Goal: Information Seeking & Learning: Learn about a topic

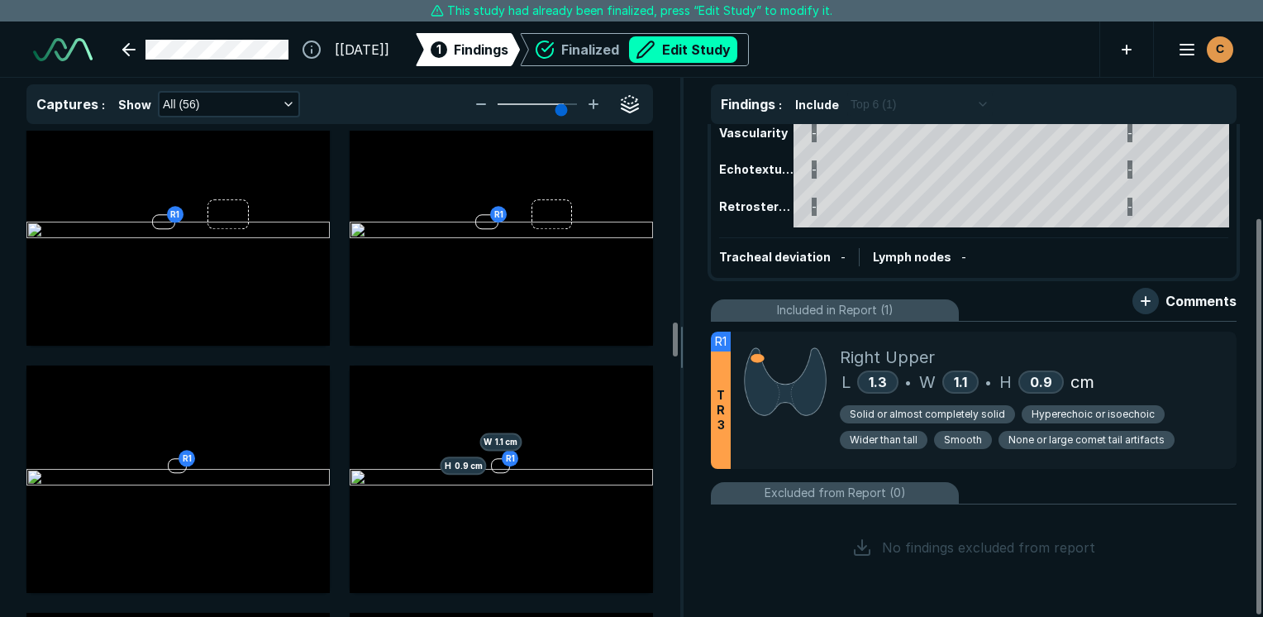
scroll to position [2728, 0]
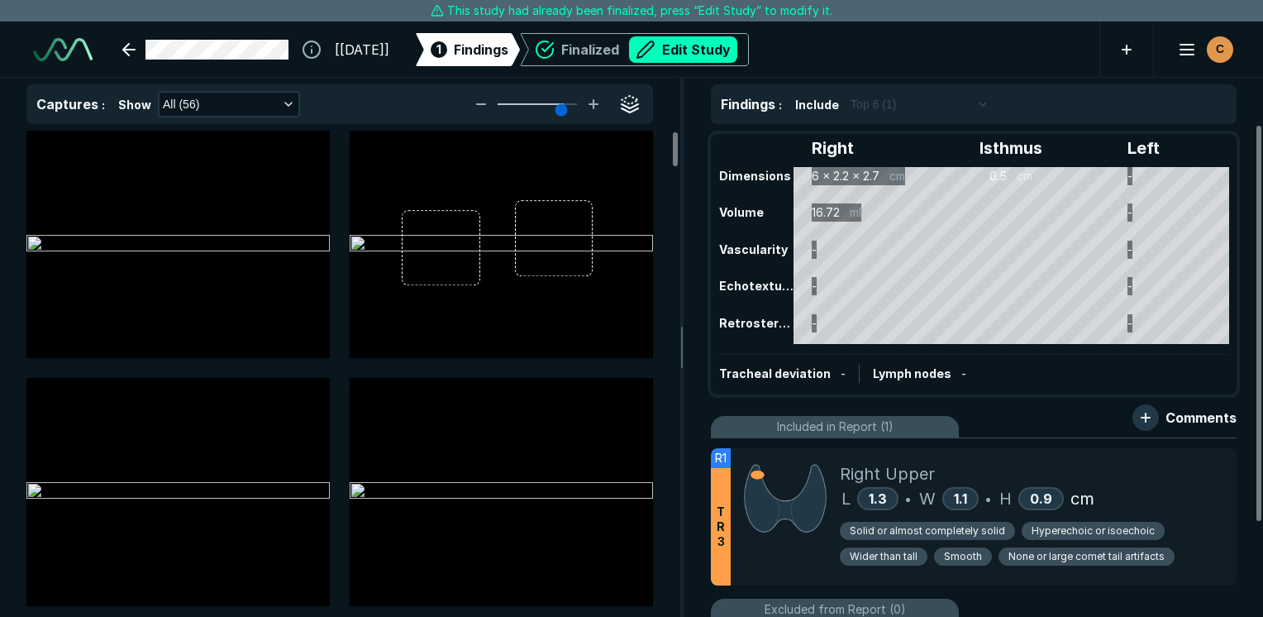
scroll to position [3247, 4479]
click at [176, 255] on img at bounding box center [177, 245] width 303 height 20
click at [172, 255] on img at bounding box center [177, 245] width 303 height 20
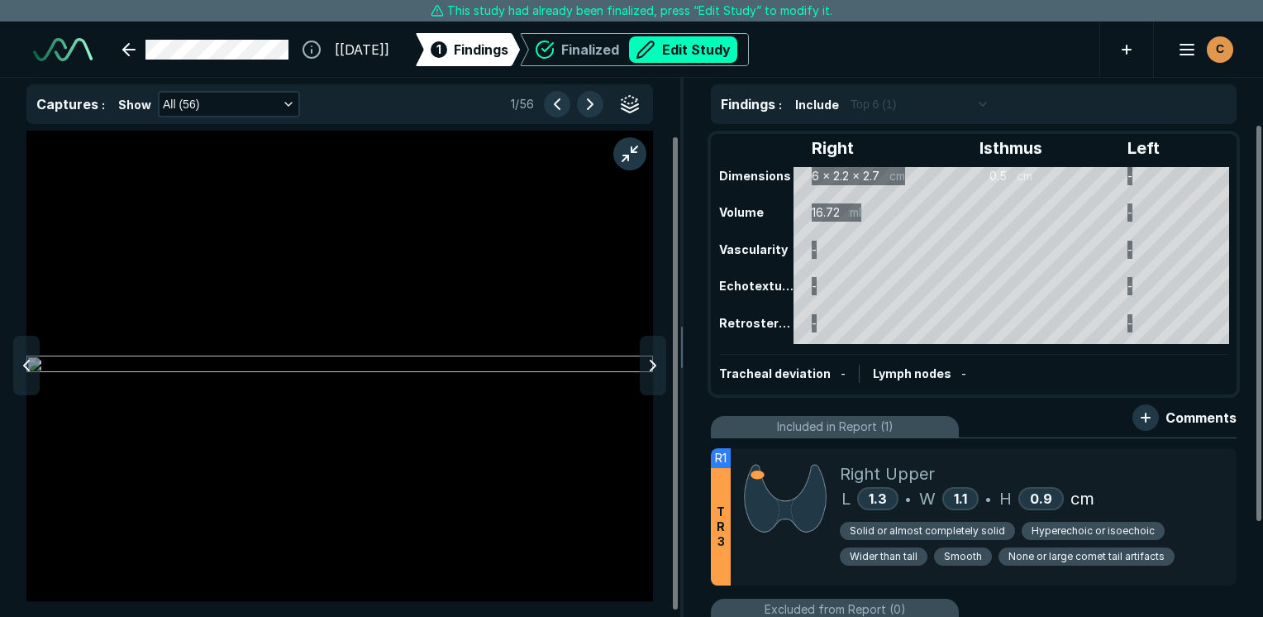
scroll to position [10, 0]
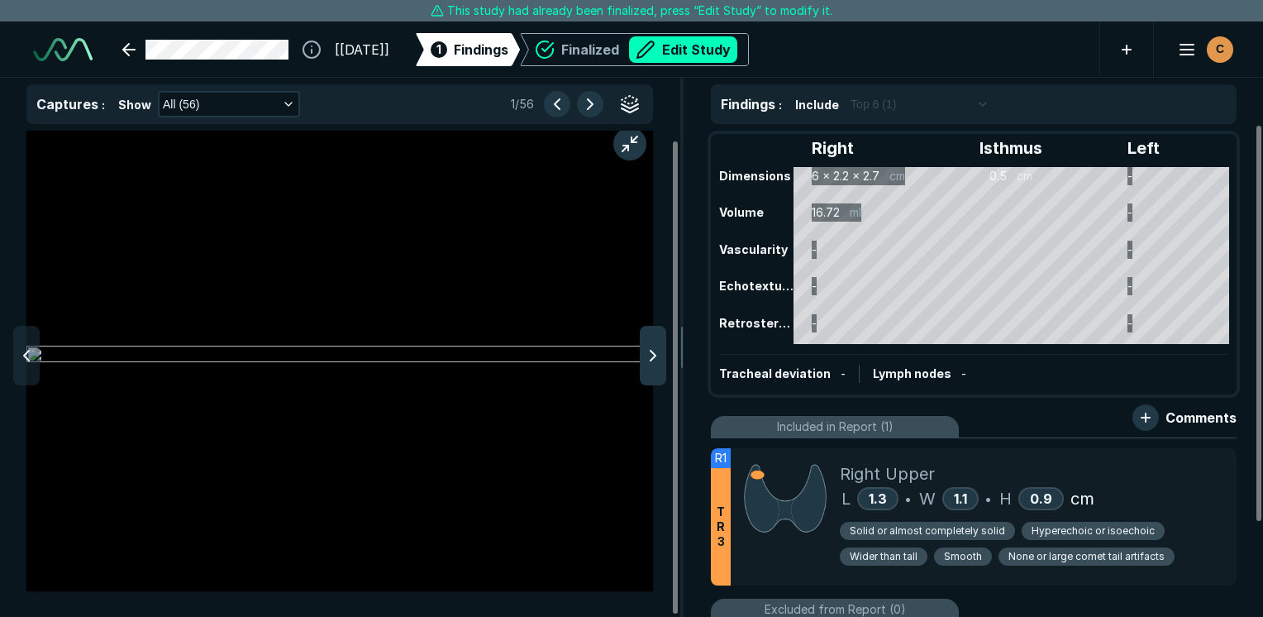
click at [648, 352] on icon at bounding box center [653, 356] width 20 height 20
click at [593, 346] on img at bounding box center [339, 356] width 627 height 20
click at [633, 101] on button "button" at bounding box center [630, 104] width 26 height 26
click at [634, 98] on button "button" at bounding box center [630, 104] width 26 height 26
click at [632, 346] on img at bounding box center [339, 356] width 627 height 20
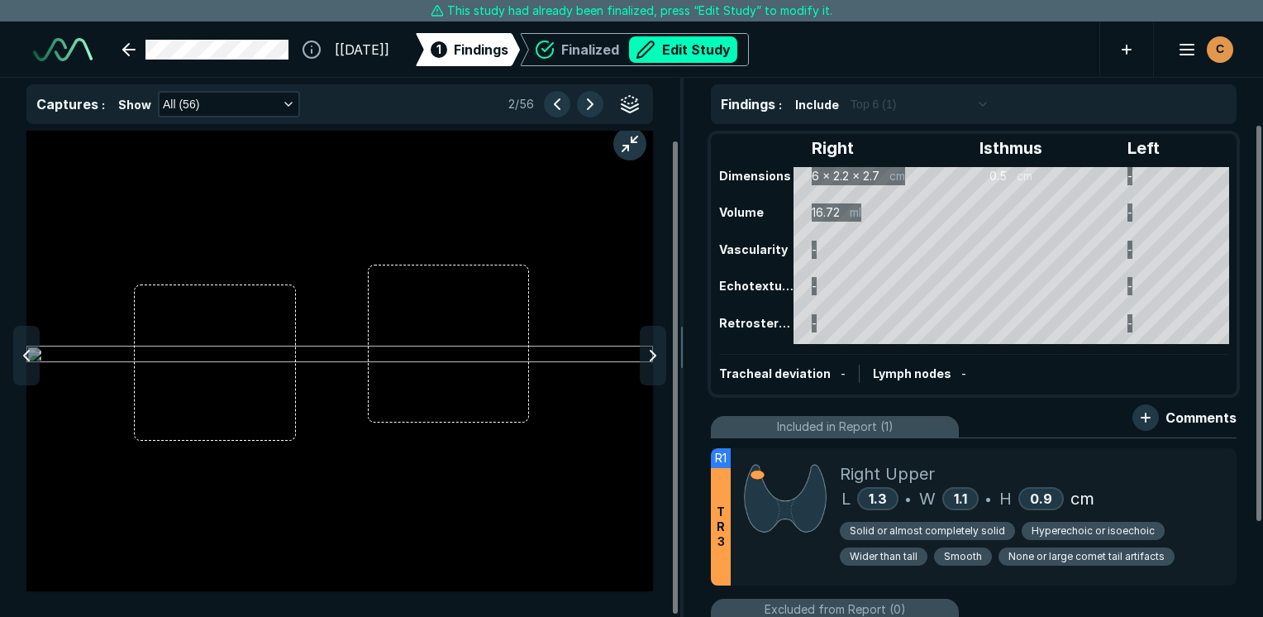
click at [626, 160] on div at bounding box center [630, 144] width 46 height 46
click at [626, 128] on div "Captures : Show All (56) 2 / 56" at bounding box center [340, 347] width 680 height 539
click at [633, 154] on button "button" at bounding box center [630, 143] width 33 height 33
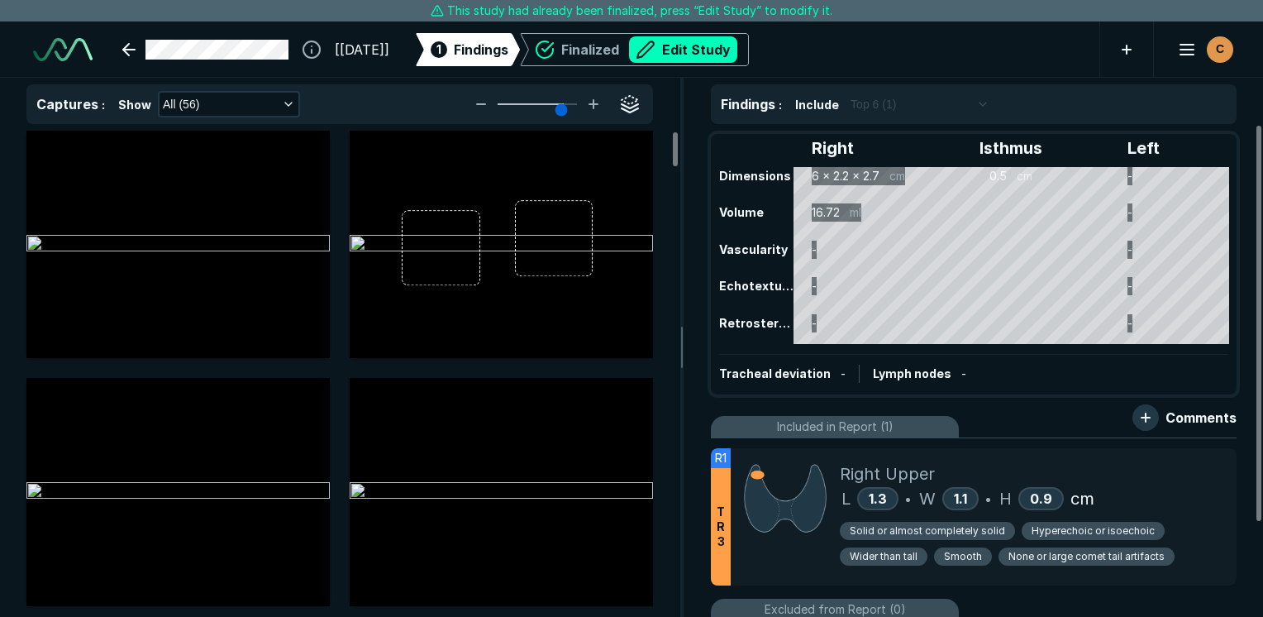
scroll to position [4134, 4919]
click at [633, 154] on button "button" at bounding box center [630, 153] width 33 height 33
